Goal: Task Accomplishment & Management: Manage account settings

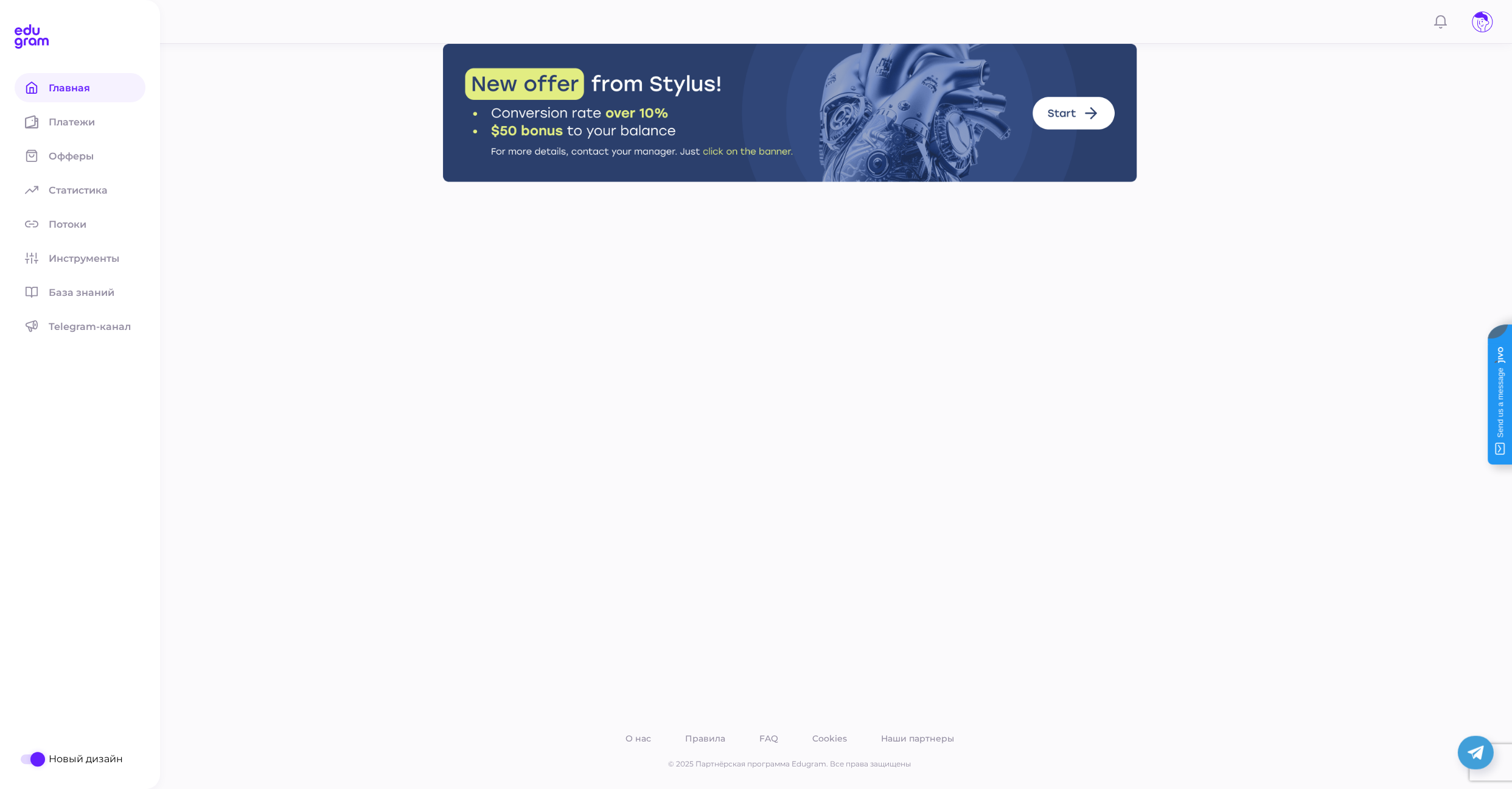
click at [70, 139] on nav "Главная Платежи Офферы Статистика Потоки Инструменты База знаний Telegram-канал" at bounding box center [80, 206] width 131 height 268
click at [76, 123] on span "Платежи" at bounding box center [79, 123] width 61 height 12
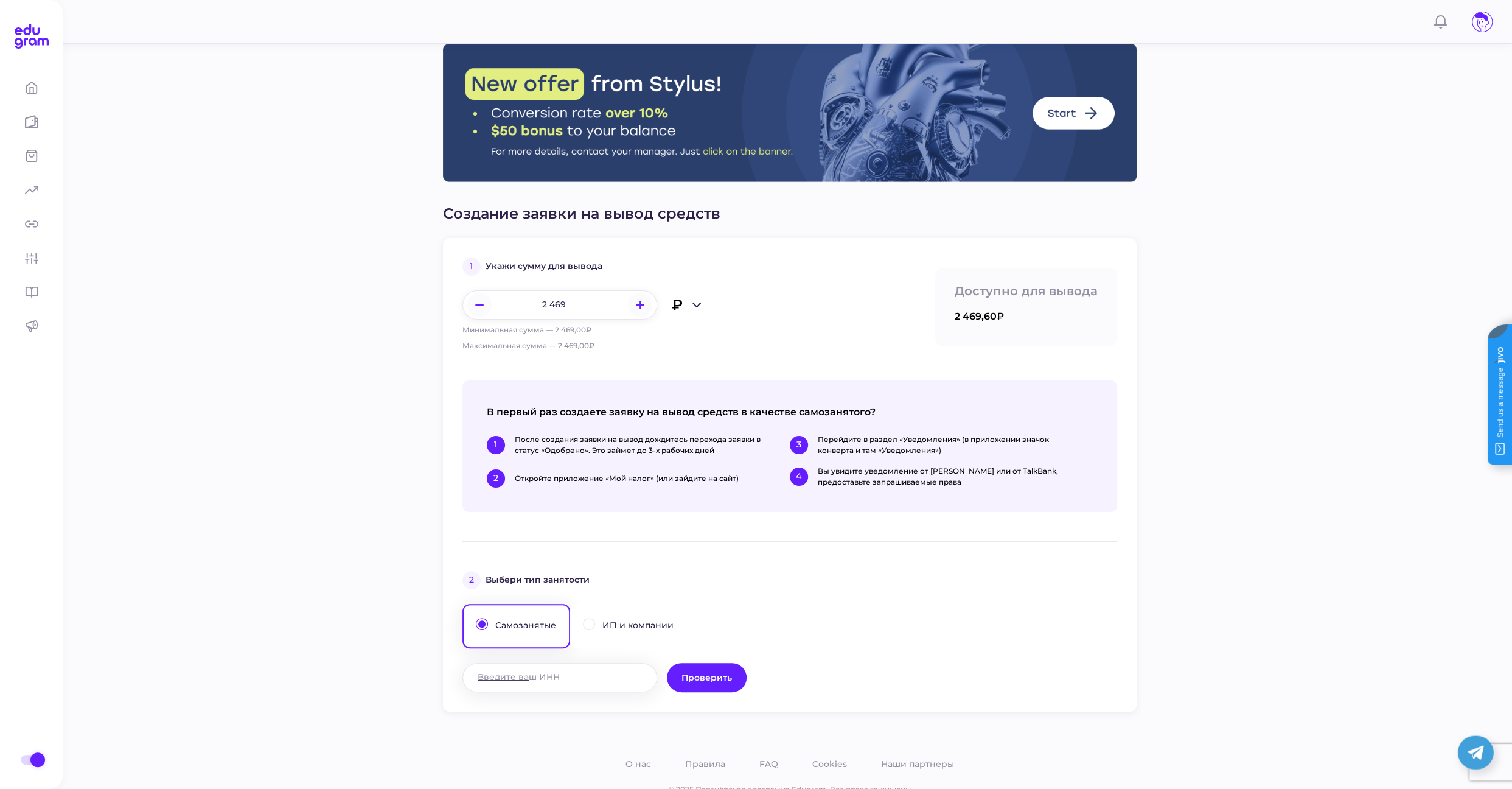
click at [531, 671] on input "____________" at bounding box center [559, 677] width 193 height 28
paste input "761016901095"
type input "761016901095"
click at [714, 679] on span "Проверить" at bounding box center [707, 677] width 51 height 11
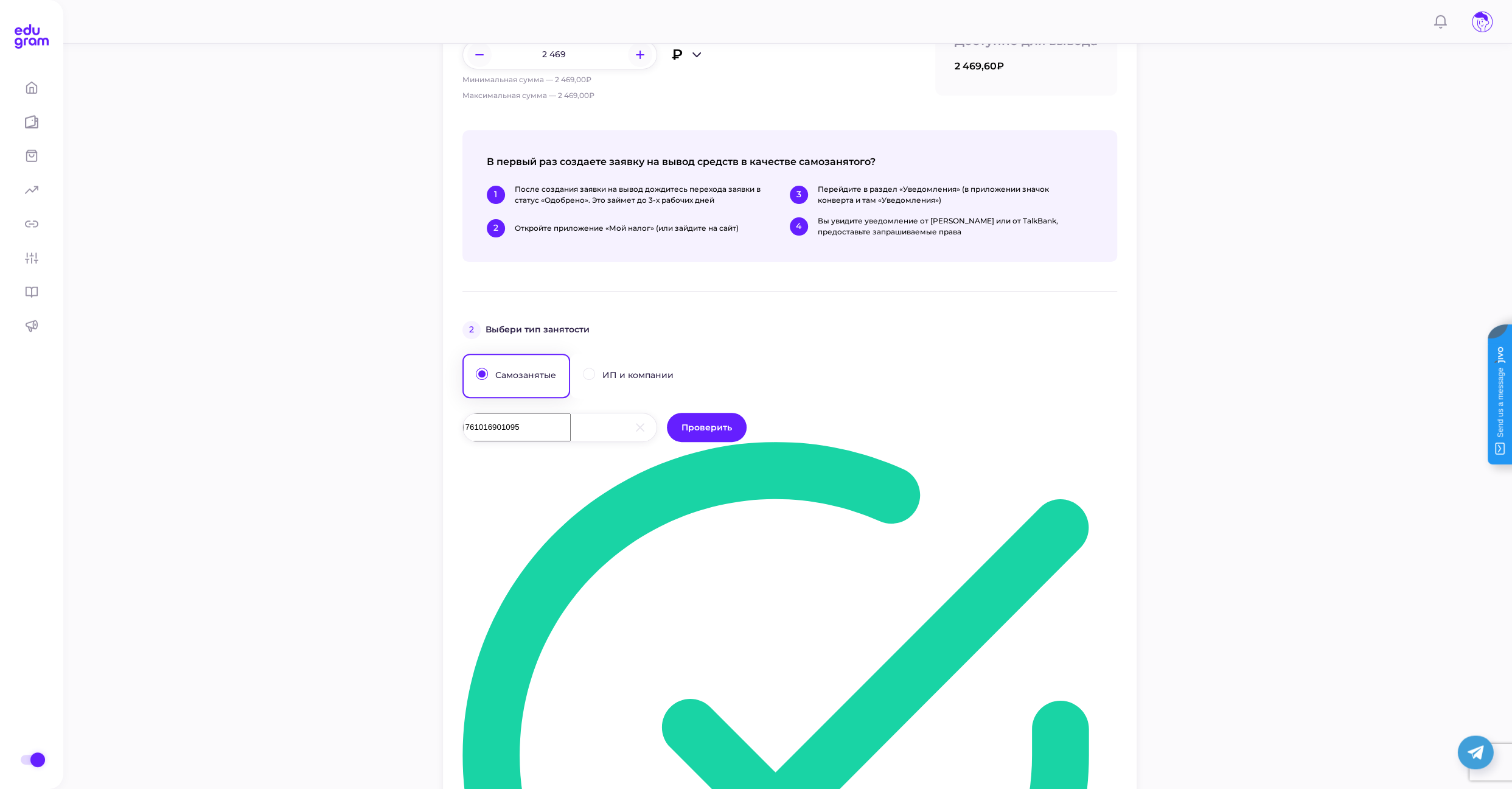
scroll to position [272, 0]
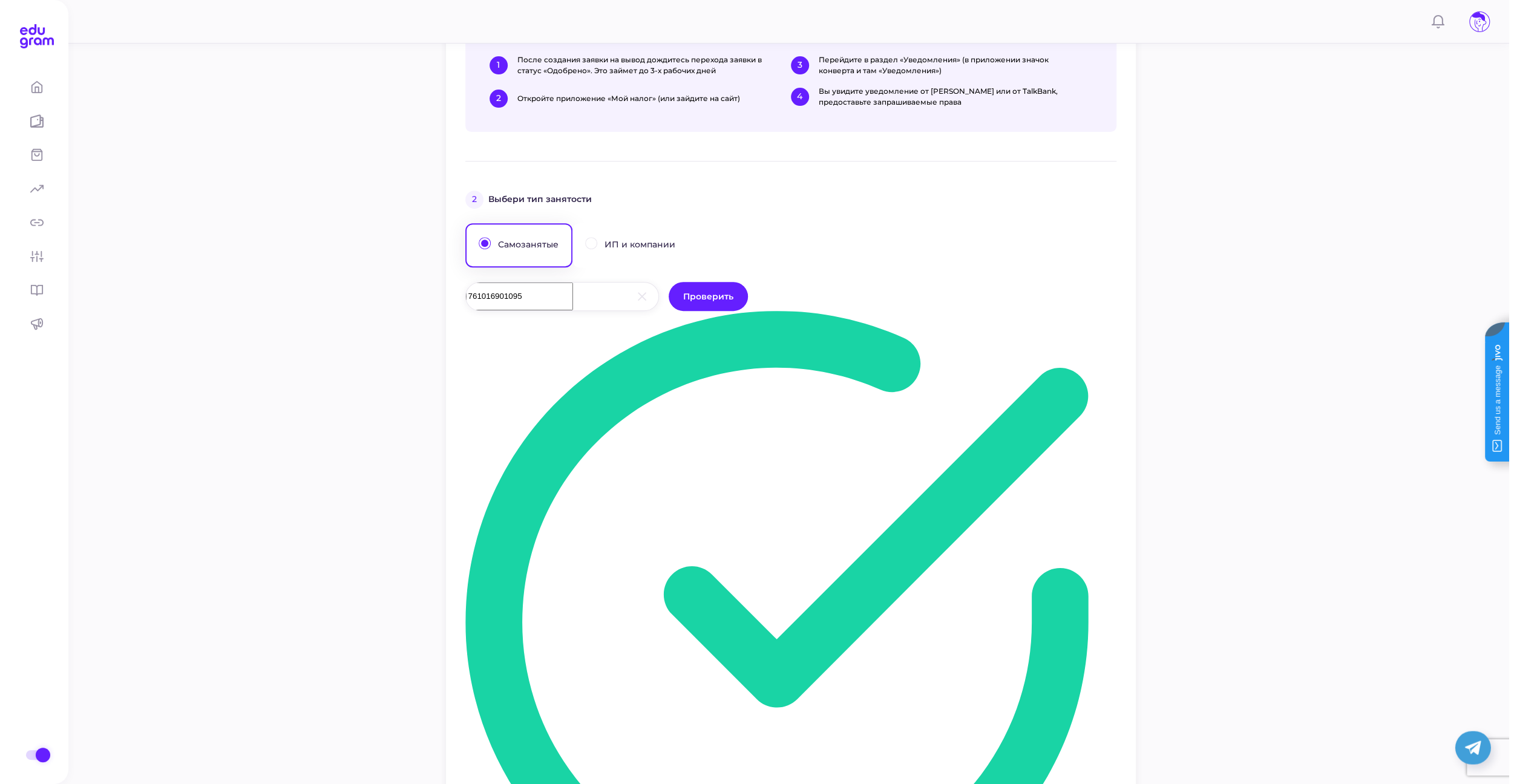
scroll to position [544, 0]
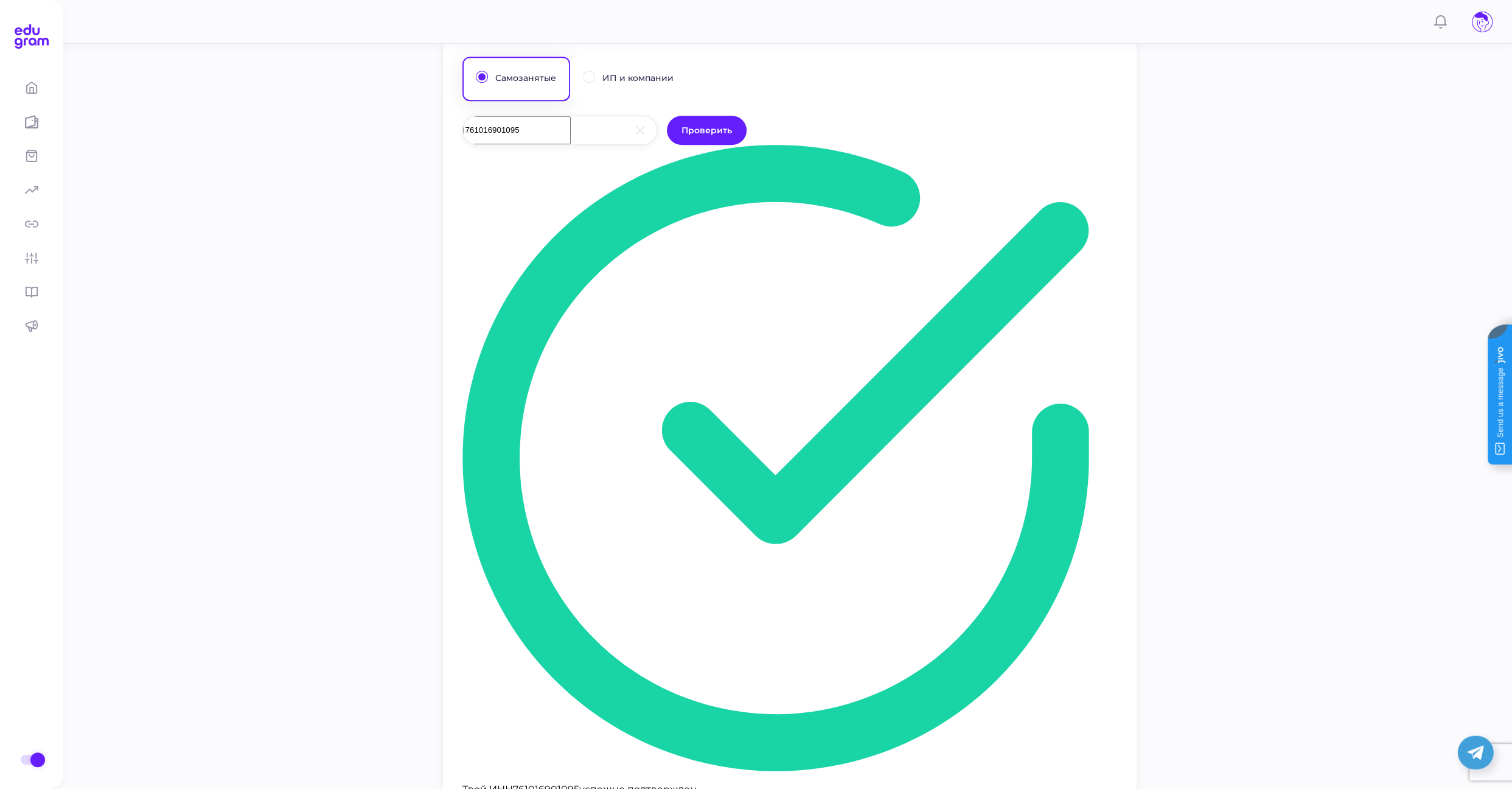
paste input "[CREDIT_CARD_NUMBER]"
type input "[CREDIT_CARD_NUMBER]"
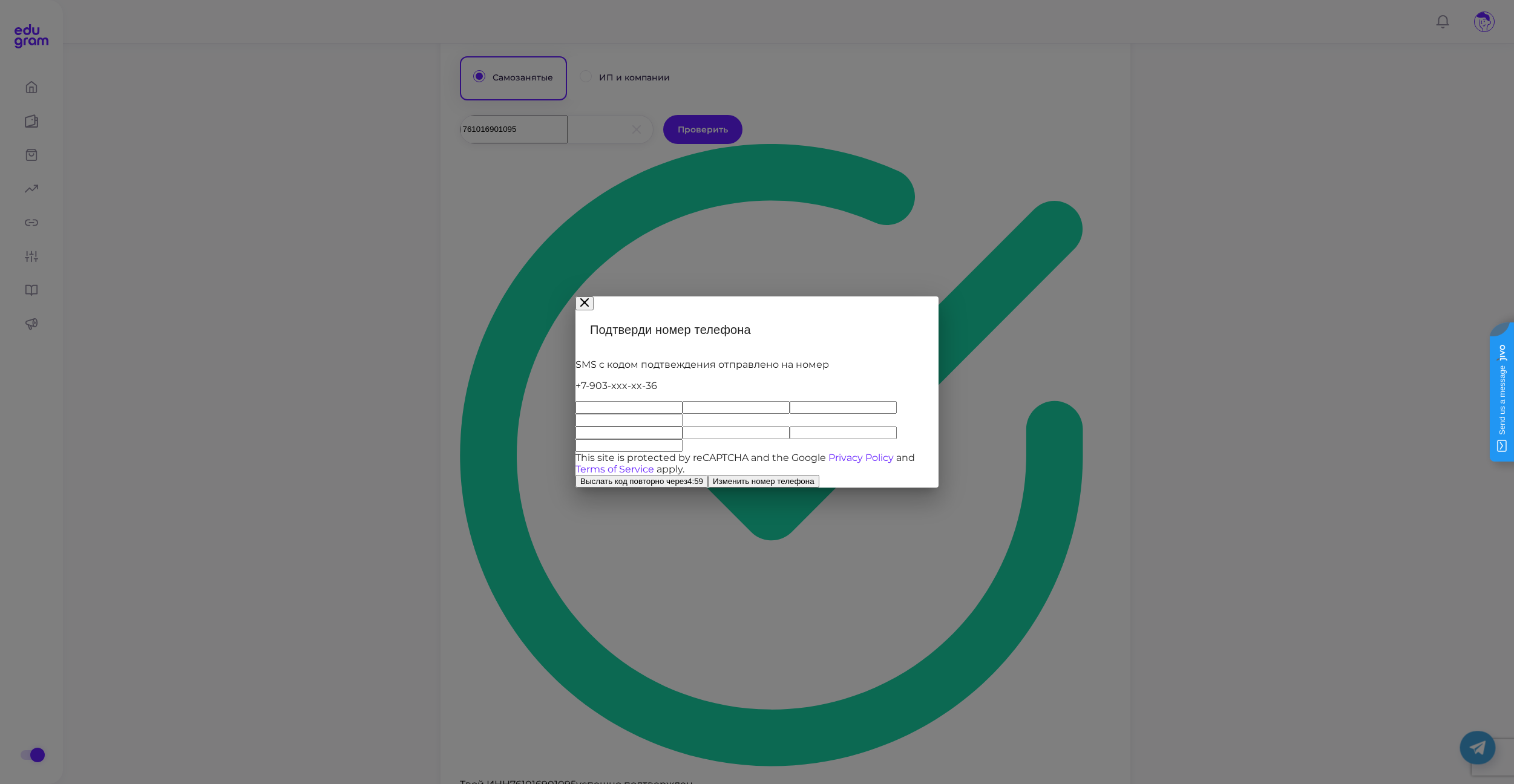
click at [590, 401] on input "text" at bounding box center [628, 407] width 107 height 13
type input "8"
type input "9"
type input "8"
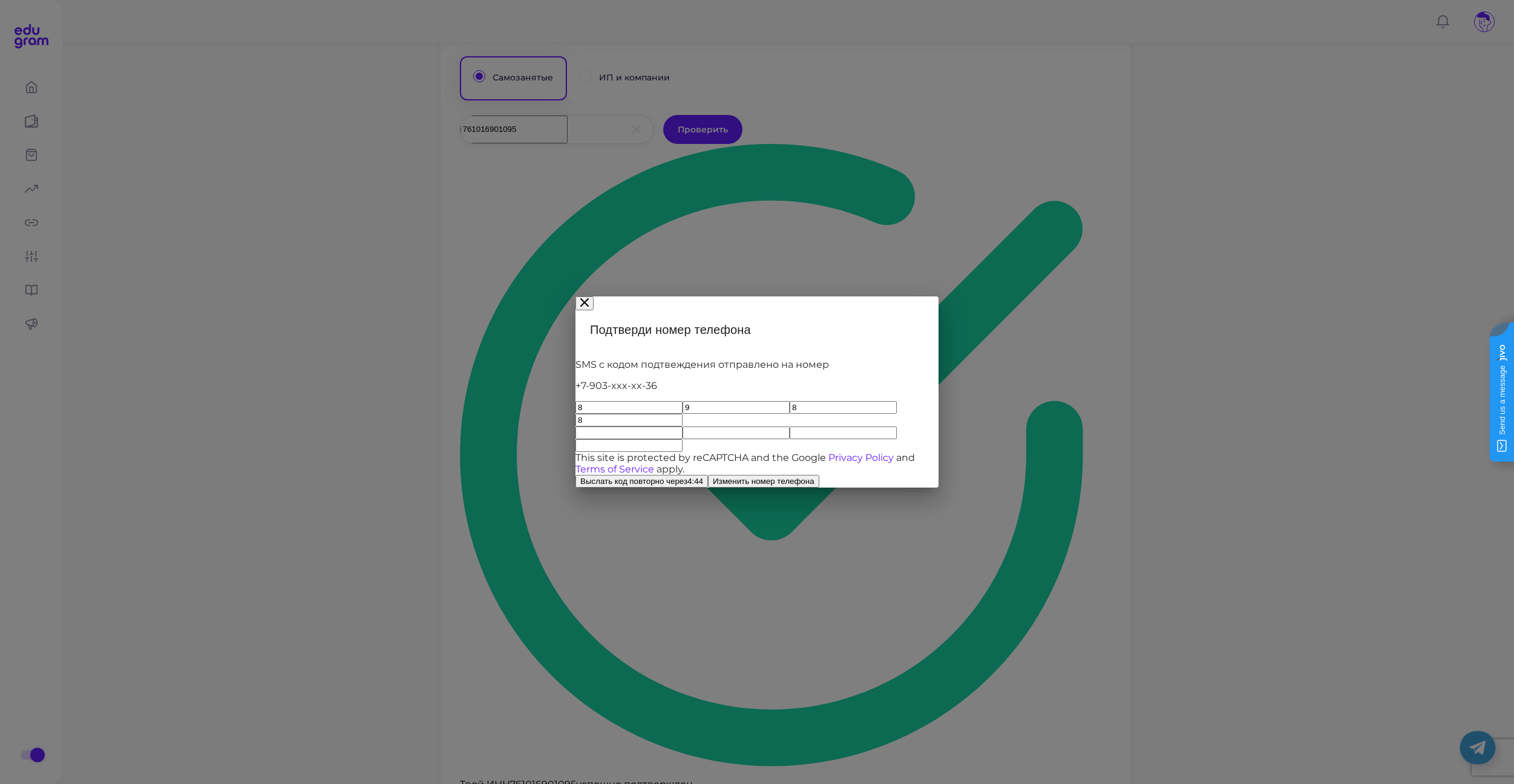
type input "8"
type input "0"
type input "7"
type input "9"
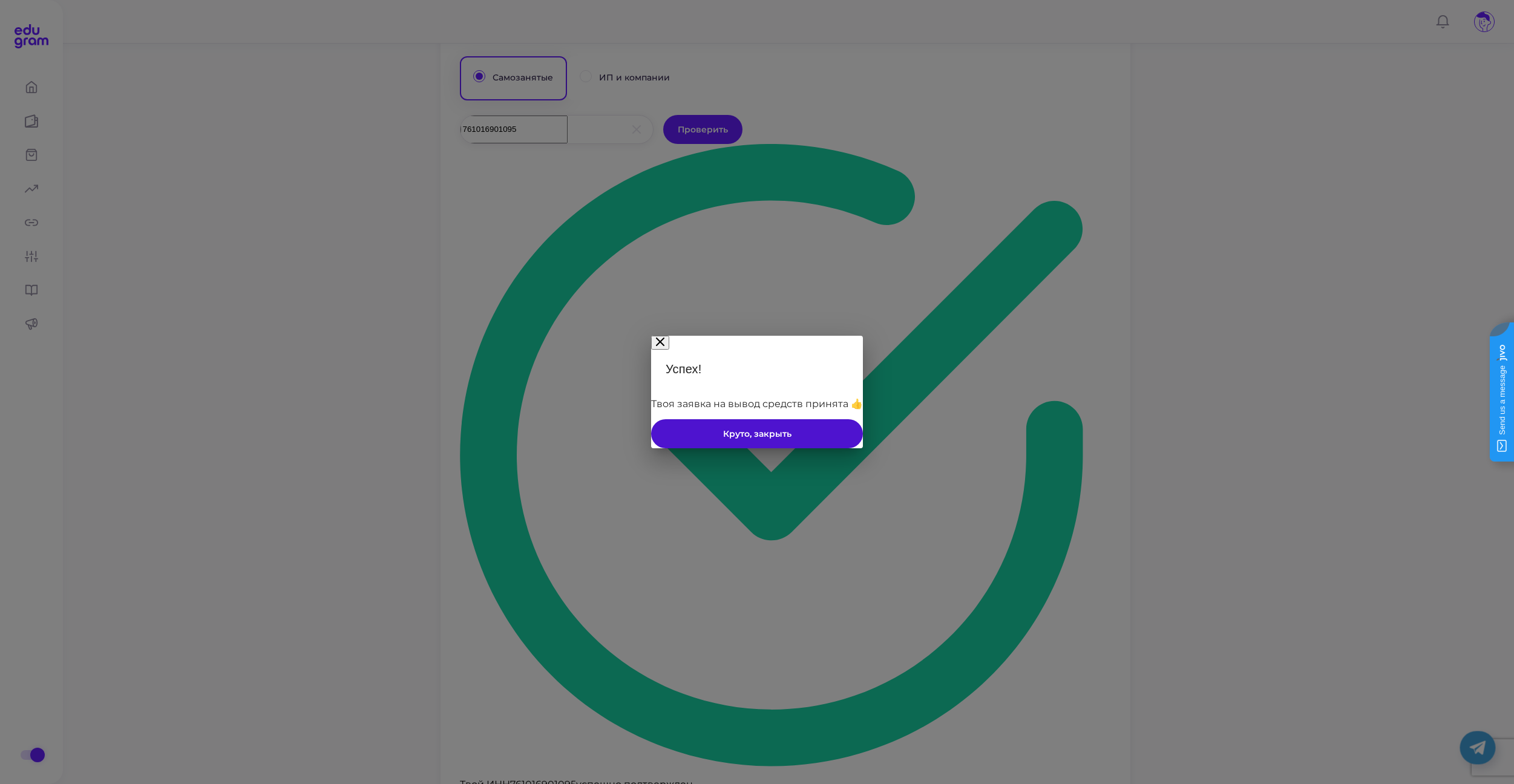
click at [756, 428] on span "Круто, закрыть" at bounding box center [757, 433] width 69 height 11
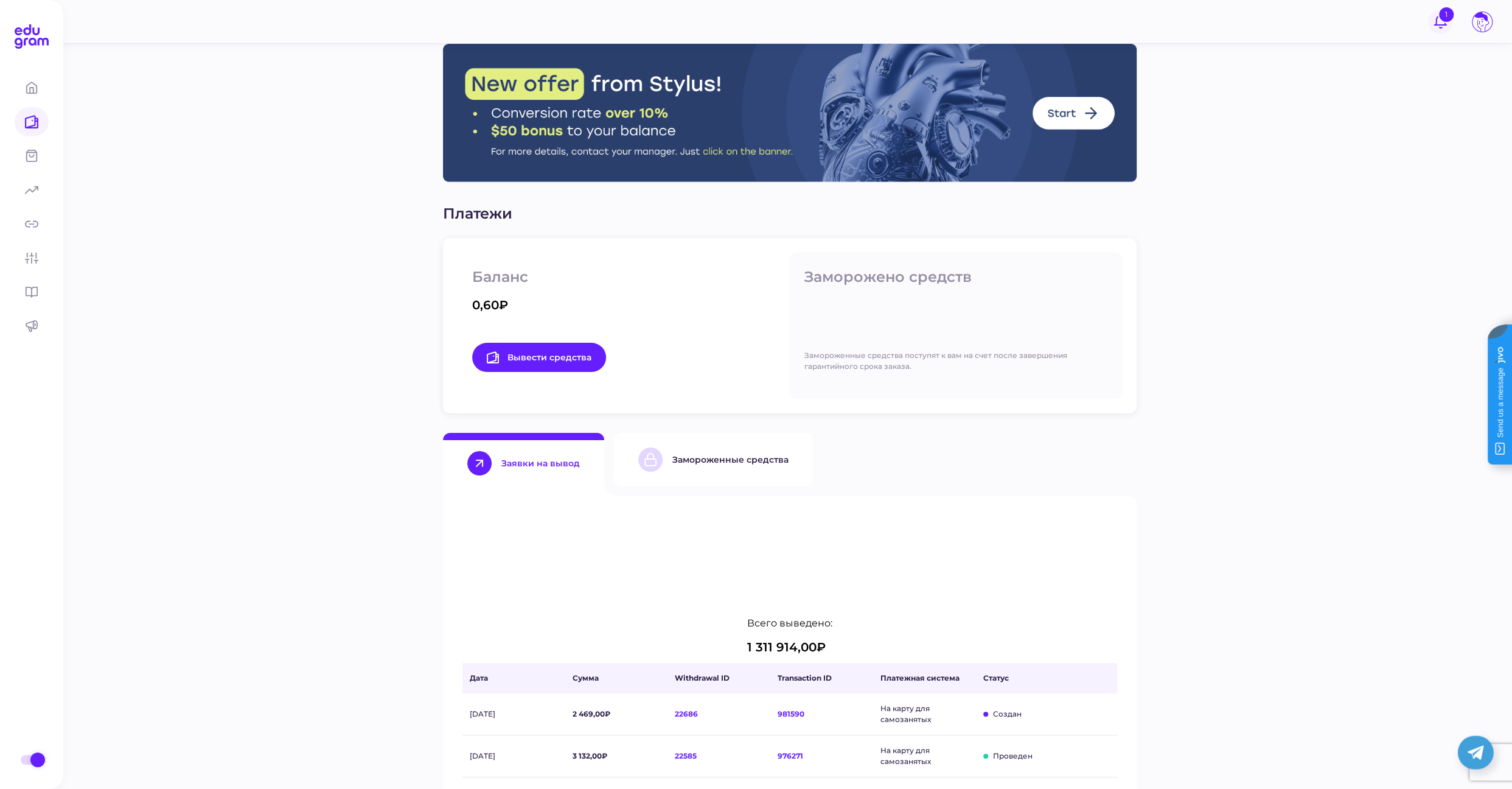
click at [1437, 14] on button "1" at bounding box center [1440, 21] width 24 height 24
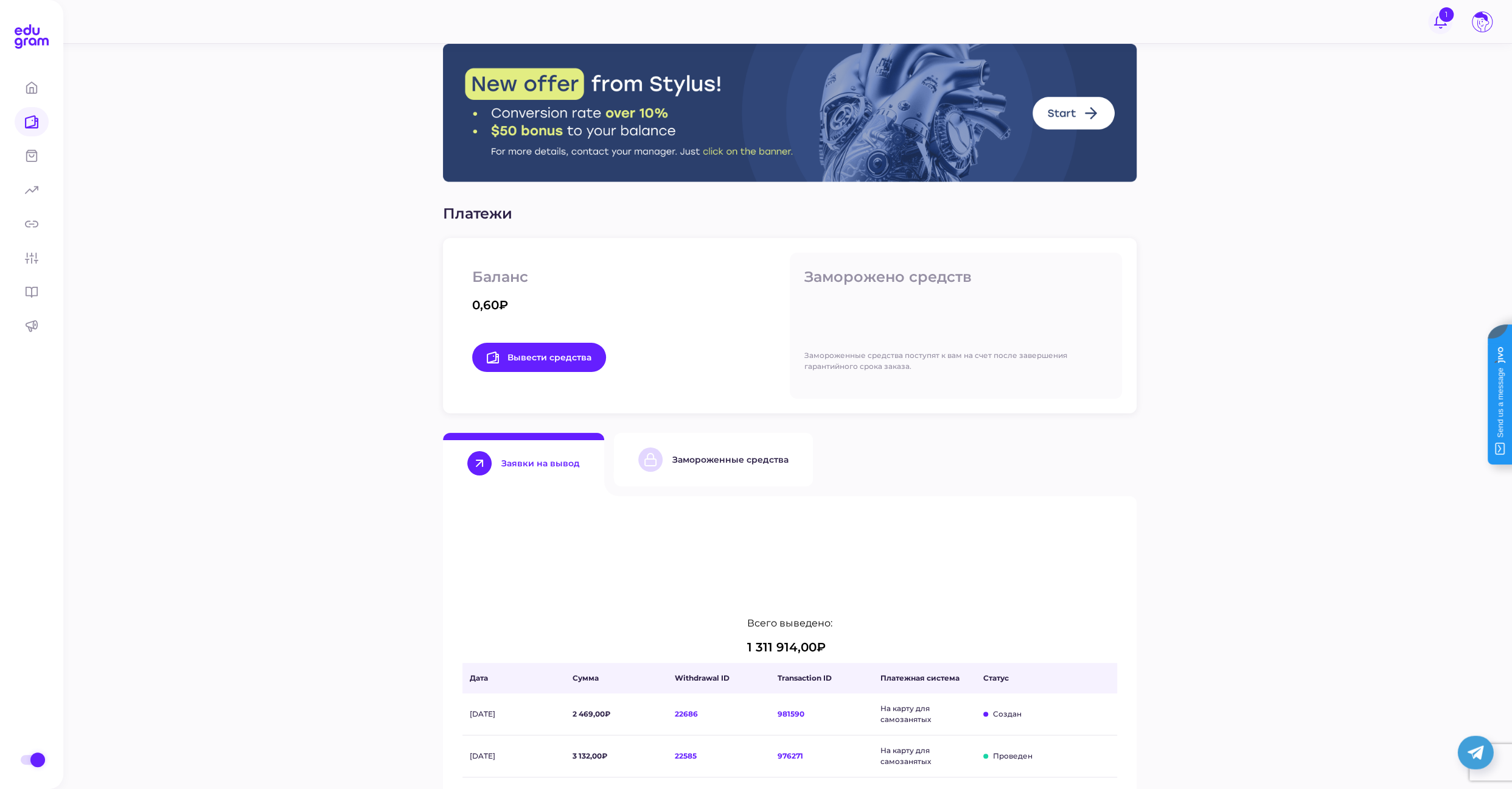
click at [1433, 22] on button "1" at bounding box center [1440, 21] width 24 height 24
